Goal: Task Accomplishment & Management: Manage account settings

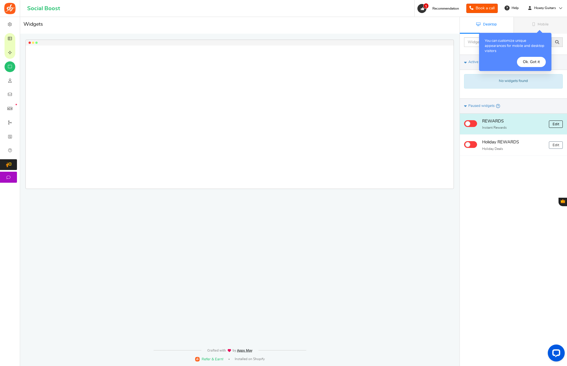
click at [556, 125] on link "Edit" at bounding box center [555, 123] width 14 height 7
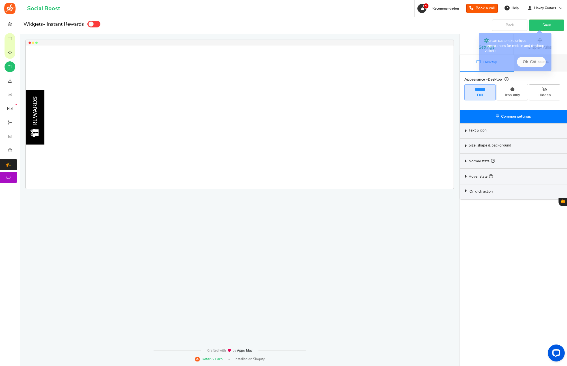
select select "left-side-drawer"
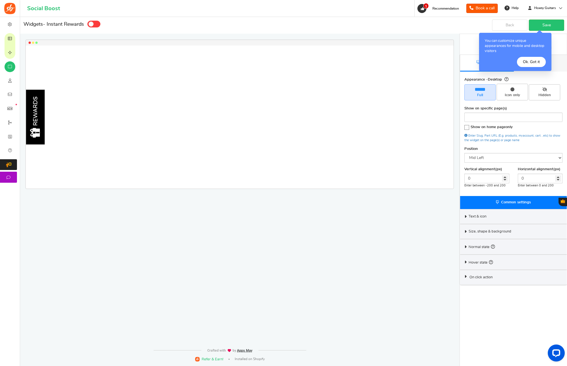
click at [490, 280] on div "On click action" at bounding box center [513, 277] width 107 height 15
click at [490, 278] on span "On click action" at bounding box center [480, 277] width 23 height 5
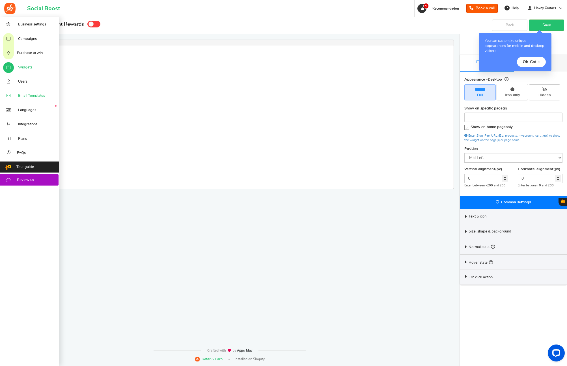
click at [32, 97] on span "Email Templates" at bounding box center [31, 95] width 27 height 5
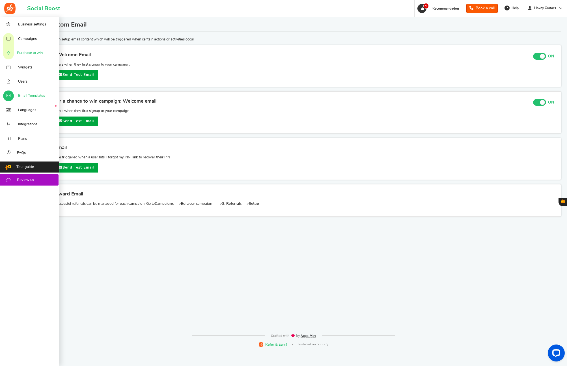
click at [31, 56] on link "Purchase to win" at bounding box center [29, 53] width 59 height 14
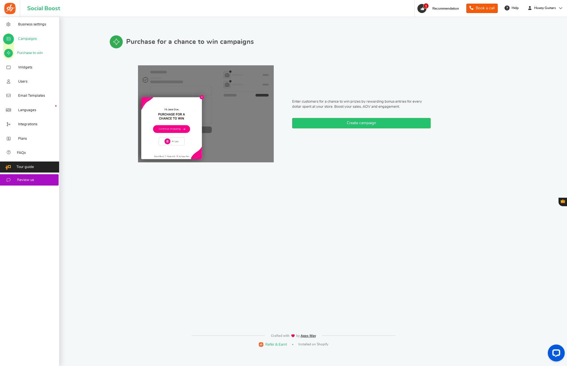
click at [31, 37] on span "Campaigns" at bounding box center [27, 38] width 19 height 5
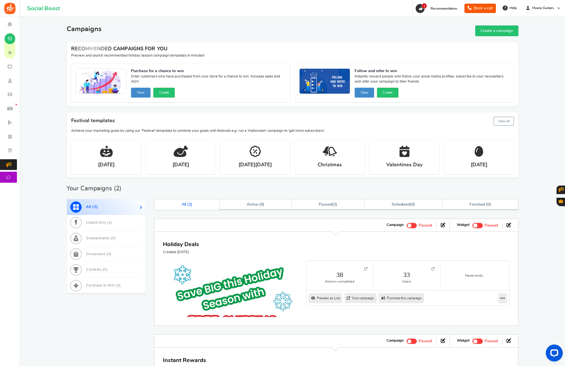
scroll to position [109, 0]
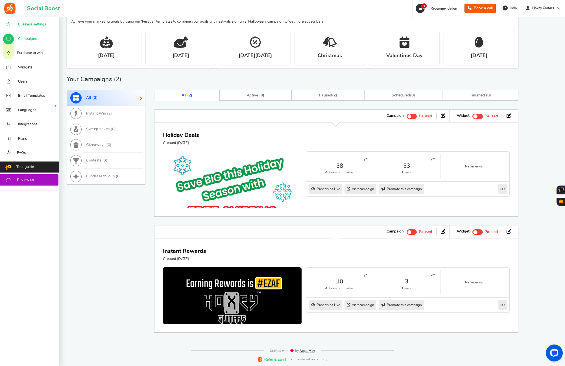
click at [38, 27] on link "Business settings" at bounding box center [29, 24] width 59 height 14
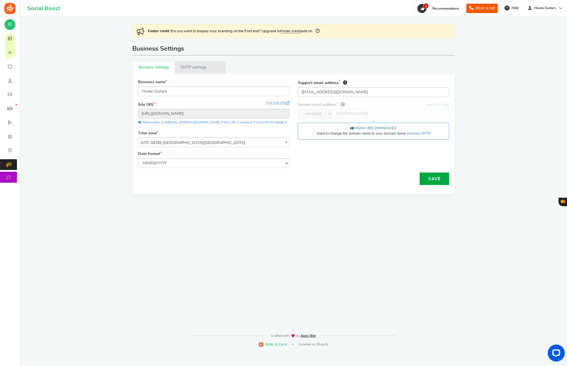
click at [185, 68] on link "Active SMTP settings" at bounding box center [200, 67] width 51 height 13
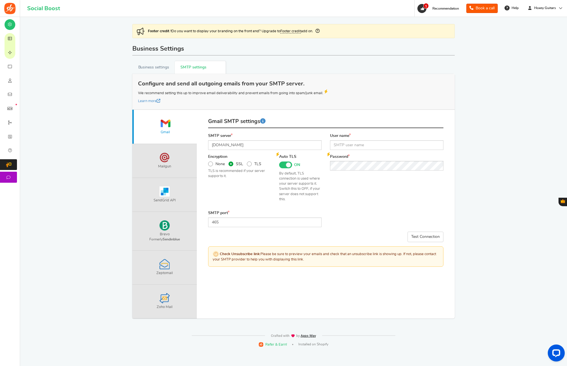
click at [118, 102] on div "Footer credit ! Do you want to display your branding on the front end? Upgrade …" at bounding box center [293, 173] width 538 height 313
